Goal: Task Accomplishment & Management: Manage account settings

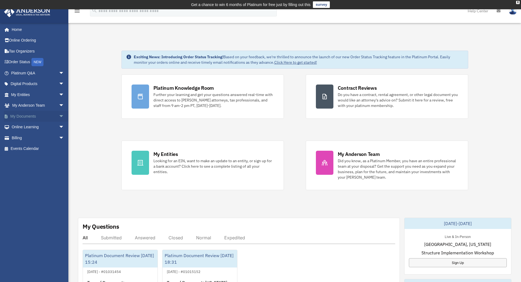
click at [36, 114] on link "My Documents arrow_drop_down" at bounding box center [38, 116] width 69 height 11
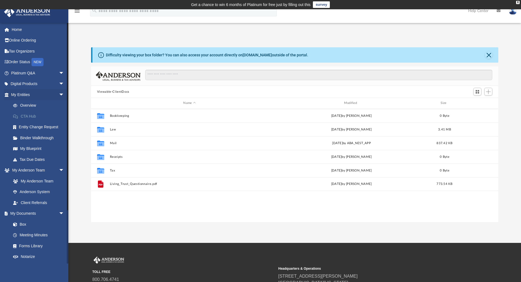
scroll to position [120, 403]
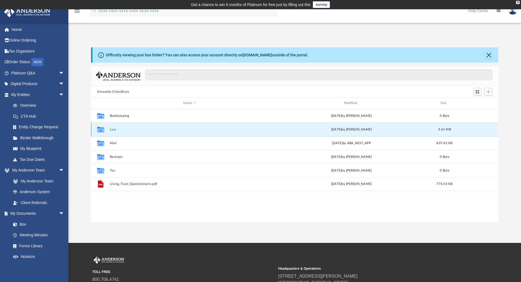
click at [126, 128] on button "Law" at bounding box center [189, 130] width 159 height 4
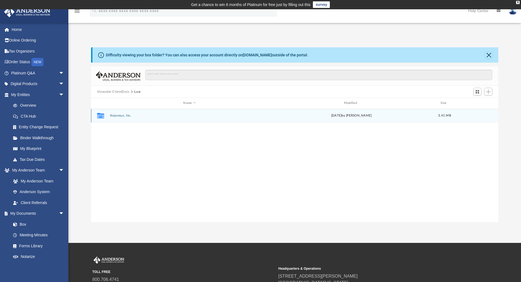
click at [132, 116] on button "Anjaneya, Inc." at bounding box center [189, 116] width 159 height 4
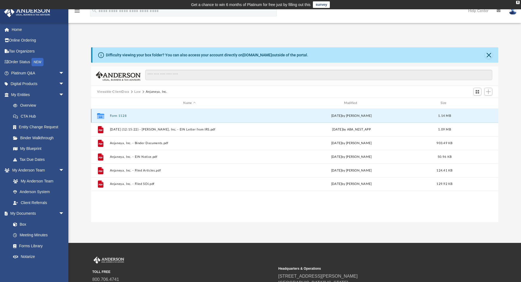
click at [132, 116] on button "Form 1128" at bounding box center [189, 116] width 159 height 4
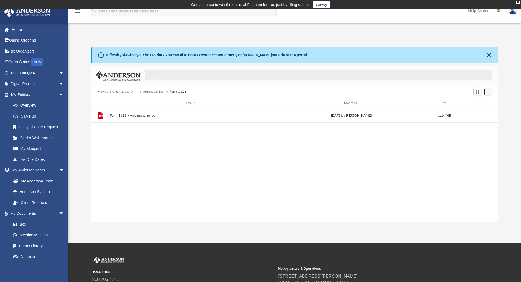
click at [489, 91] on span "Add" at bounding box center [488, 91] width 5 height 5
click at [478, 103] on li "Upload" at bounding box center [481, 103] width 18 height 6
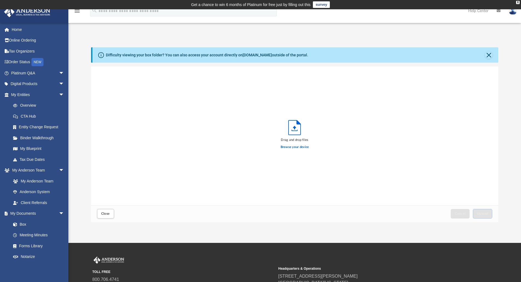
scroll to position [135, 403]
click at [484, 213] on span "Upload" at bounding box center [482, 213] width 11 height 3
click at [108, 209] on button "Close" at bounding box center [105, 214] width 17 height 10
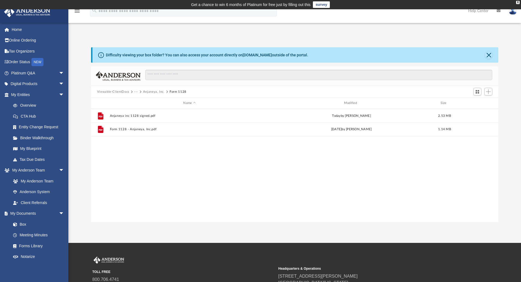
click at [151, 91] on button "Anjaneya, Inc." at bounding box center [154, 91] width 22 height 5
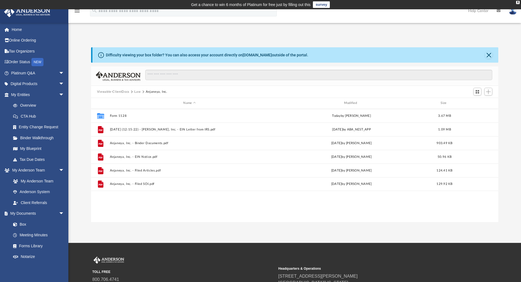
click at [119, 91] on button "Viewable-ClientDocs" at bounding box center [113, 91] width 32 height 5
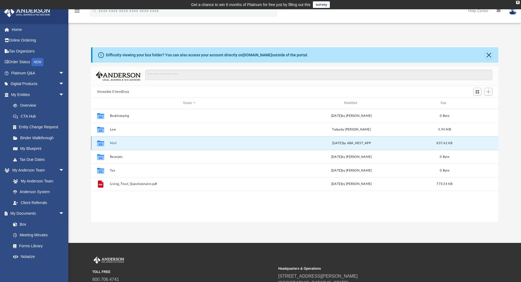
click at [112, 144] on button "Mail" at bounding box center [189, 143] width 159 height 4
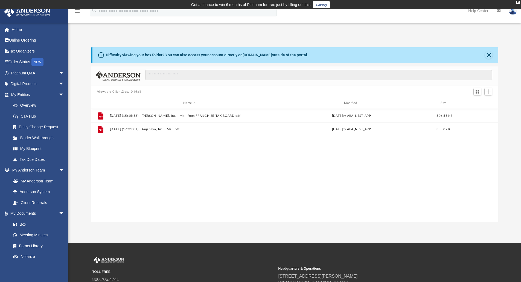
click at [117, 91] on button "Viewable-ClientDocs" at bounding box center [113, 91] width 32 height 5
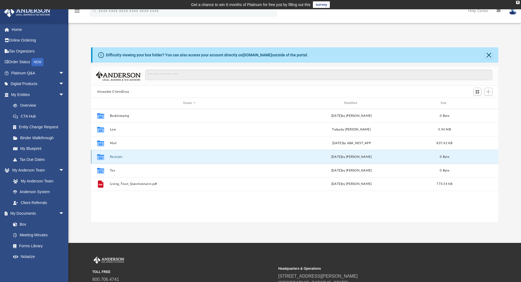
click at [117, 158] on button "Receipts" at bounding box center [189, 157] width 159 height 4
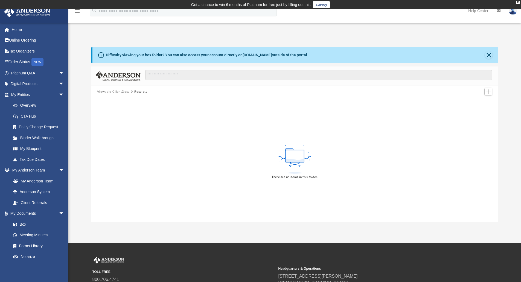
click at [115, 91] on button "Viewable-ClientDocs" at bounding box center [113, 91] width 32 height 5
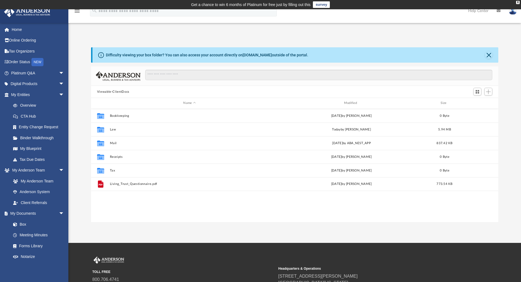
scroll to position [120, 403]
click at [489, 92] on span "Add" at bounding box center [488, 91] width 5 height 5
drag, startPoint x: 476, startPoint y: 115, endPoint x: 481, endPoint y: 111, distance: 6.8
click at [481, 111] on ul "Upload New Folder" at bounding box center [481, 109] width 24 height 24
click at [481, 111] on li "New Folder" at bounding box center [481, 111] width 18 height 6
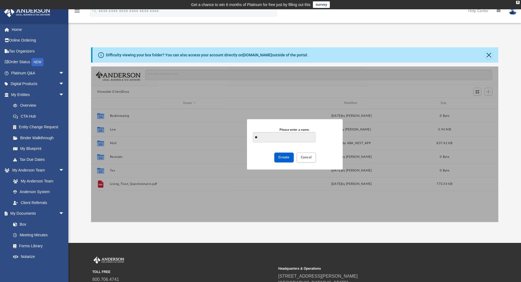
type input "*"
type input "**********"
click at [277, 159] on button "Create" at bounding box center [283, 158] width 19 height 10
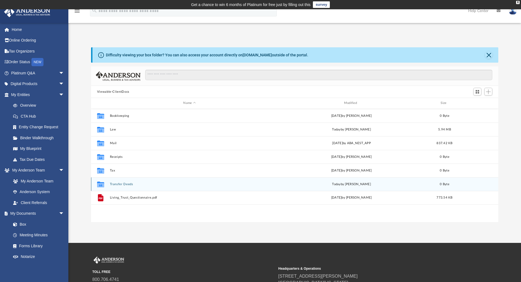
click at [123, 182] on div "Collaborated Folder Transfer Deeds today by Balkrishna Agrawal 0 Byte" at bounding box center [295, 184] width 408 height 14
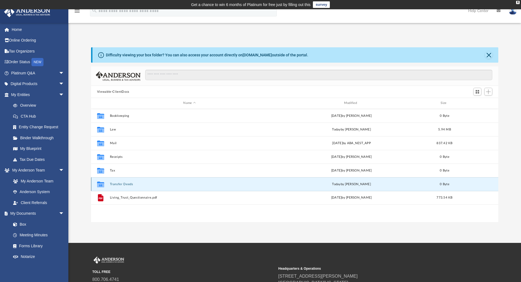
click at [118, 185] on button "Transfer Deeds" at bounding box center [189, 184] width 159 height 4
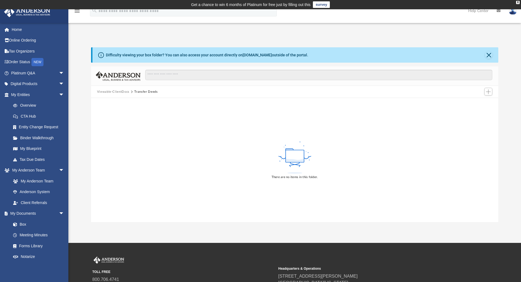
click at [167, 148] on div "There are no items in this folder." at bounding box center [295, 160] width 408 height 124
click at [491, 93] on button "Add" at bounding box center [489, 92] width 8 height 8
click at [480, 103] on li "Upload" at bounding box center [481, 103] width 18 height 6
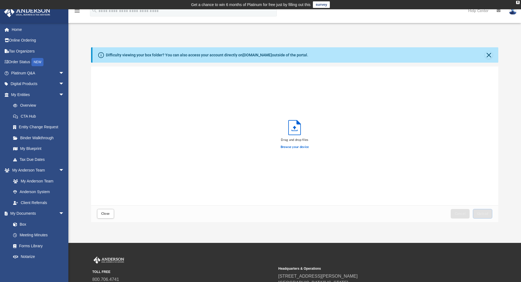
scroll to position [135, 403]
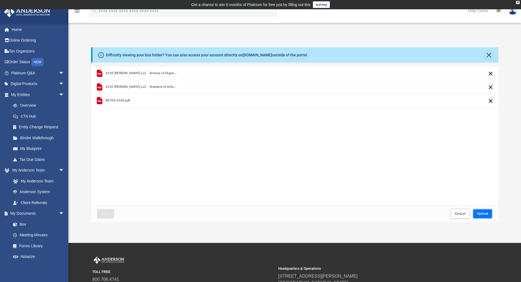
click at [481, 211] on button "Upload" at bounding box center [483, 214] width 20 height 10
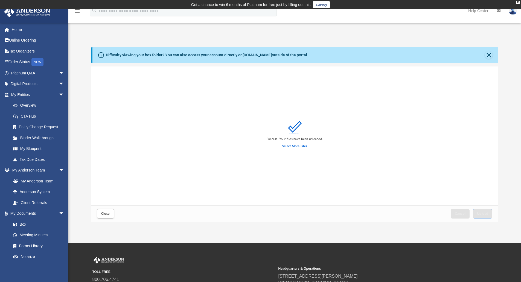
click at [404, 121] on div "Success! Your files have been uploaded. Select More Files" at bounding box center [295, 135] width 408 height 139
click at [293, 145] on label "Select More Files" at bounding box center [294, 146] width 25 height 5
click at [0, 0] on input "Select More Files" at bounding box center [0, 0] width 0 height 0
click at [489, 52] on button "Close" at bounding box center [489, 55] width 8 height 8
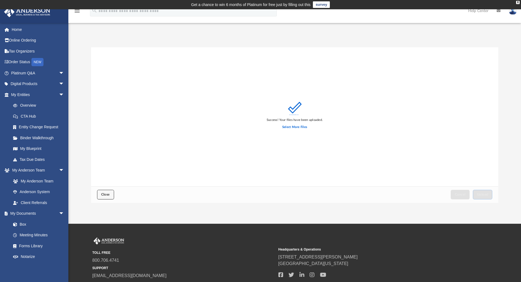
click at [108, 192] on button "Close" at bounding box center [105, 195] width 17 height 10
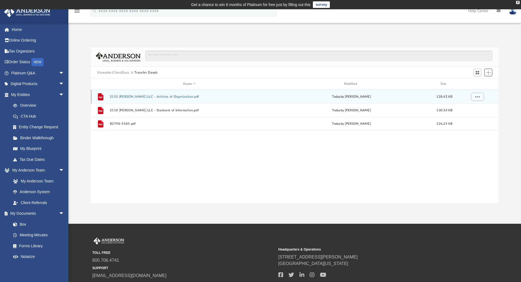
scroll to position [120, 403]
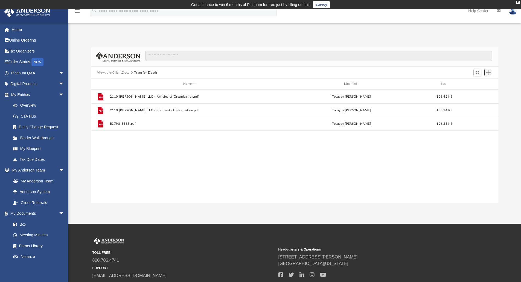
click at [489, 74] on span "Add" at bounding box center [488, 72] width 5 height 5
click at [476, 83] on li "Upload" at bounding box center [481, 84] width 18 height 6
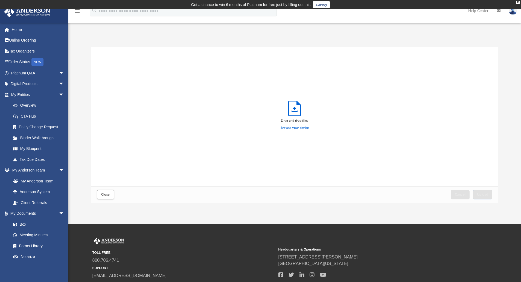
scroll to position [135, 403]
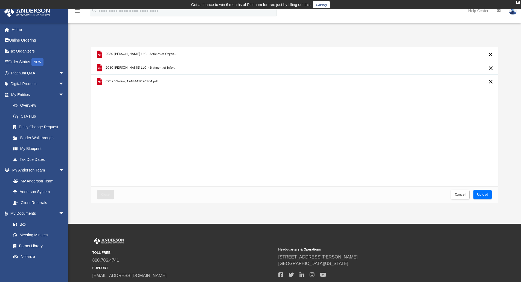
click at [490, 195] on button "Upload" at bounding box center [483, 195] width 20 height 10
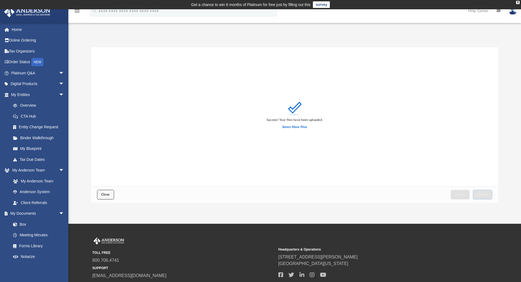
click at [105, 196] on span "Close" at bounding box center [105, 194] width 9 height 3
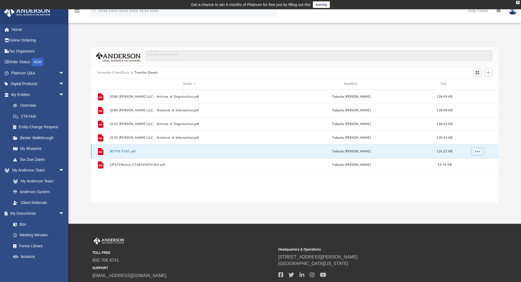
click at [121, 151] on button "B3798-5585.pdf" at bounding box center [189, 152] width 159 height 4
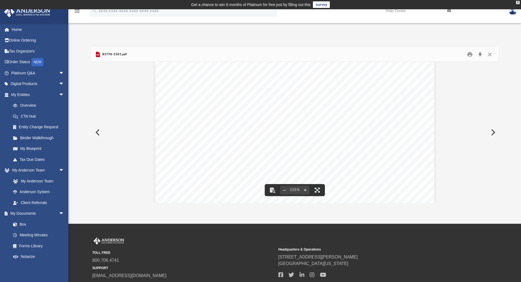
scroll to position [0, 0]
click at [489, 53] on button "Close" at bounding box center [490, 54] width 10 height 8
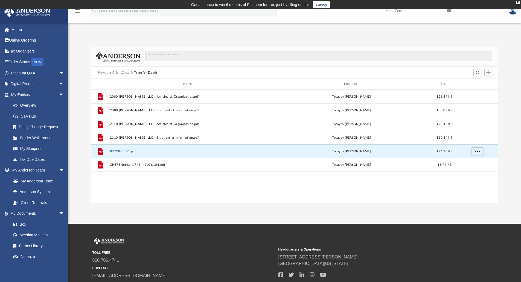
click at [126, 152] on button "B3798-5585.pdf" at bounding box center [189, 152] width 159 height 4
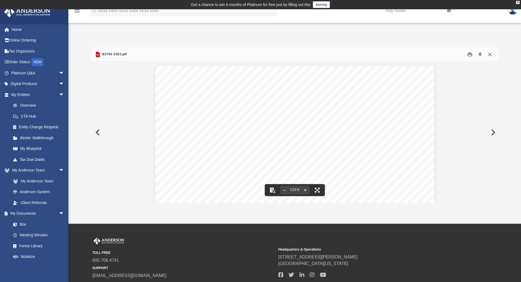
click at [489, 56] on button "Close" at bounding box center [490, 54] width 10 height 8
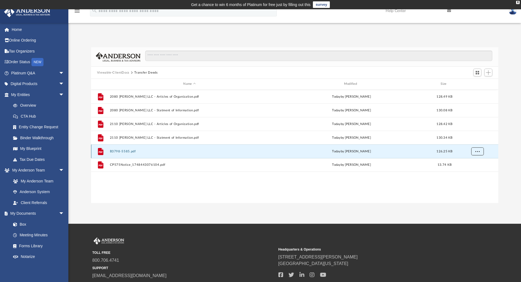
click at [477, 152] on span "More options" at bounding box center [477, 151] width 4 height 3
drag, startPoint x: 218, startPoint y: 151, endPoint x: 181, endPoint y: 148, distance: 37.3
click at [181, 148] on div "File B3798-5585.pdf today by Balkrishna Agrawal 126.25 KB" at bounding box center [295, 151] width 408 height 14
click at [478, 150] on span "More options" at bounding box center [477, 151] width 4 height 3
click at [491, 151] on div "grid" at bounding box center [477, 151] width 38 height 10
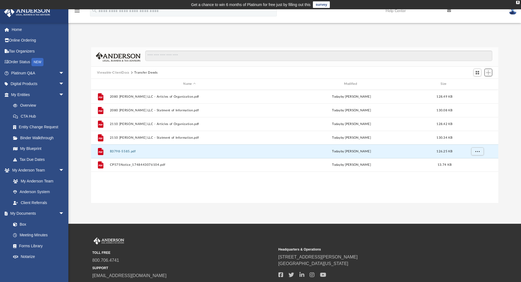
click at [490, 72] on span "Add" at bounding box center [488, 72] width 5 height 5
click at [479, 86] on li "Upload" at bounding box center [481, 84] width 18 height 6
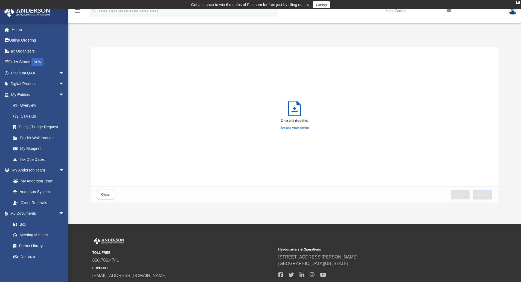
scroll to position [135, 403]
click at [483, 193] on button "Upload" at bounding box center [483, 195] width 20 height 10
click at [110, 195] on button "Close" at bounding box center [105, 195] width 17 height 10
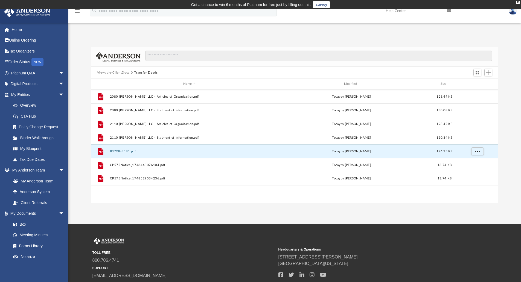
click at [488, 66] on div "Add" at bounding box center [488, 62] width 41 height 8
click at [488, 71] on span "Add" at bounding box center [488, 72] width 5 height 5
click at [474, 82] on li "Upload" at bounding box center [481, 84] width 18 height 6
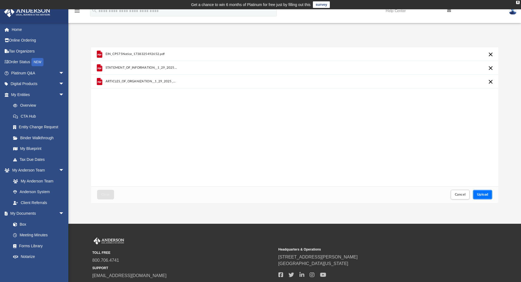
click at [483, 196] on span "Upload" at bounding box center [482, 194] width 11 height 3
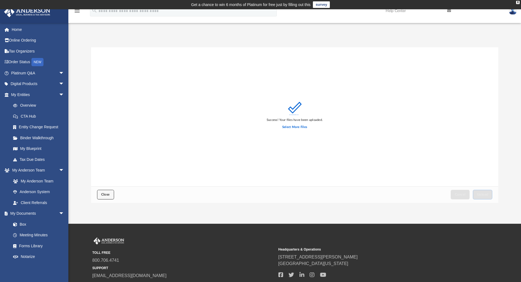
click at [101, 195] on span "Close" at bounding box center [105, 194] width 9 height 3
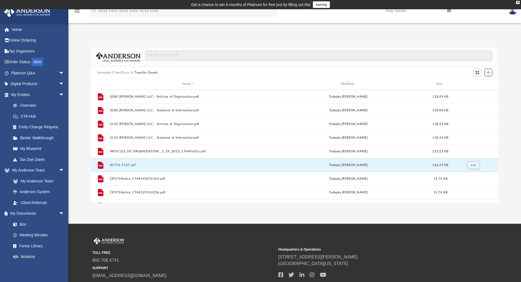
click at [489, 71] on span "Add" at bounding box center [488, 72] width 5 height 5
click at [477, 84] on li "Upload" at bounding box center [481, 84] width 18 height 6
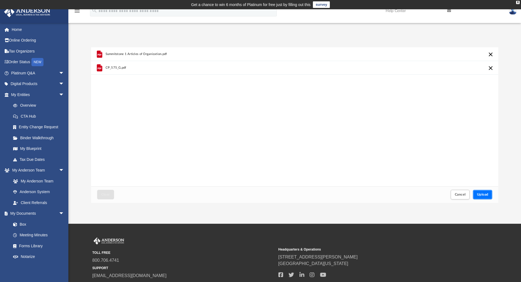
click at [480, 194] on span "Upload" at bounding box center [482, 194] width 11 height 3
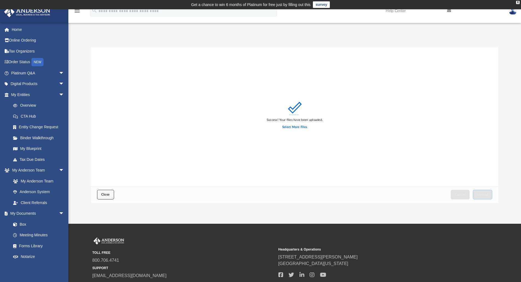
click at [98, 197] on button "Close" at bounding box center [105, 195] width 17 height 10
